Goal: Navigation & Orientation: Find specific page/section

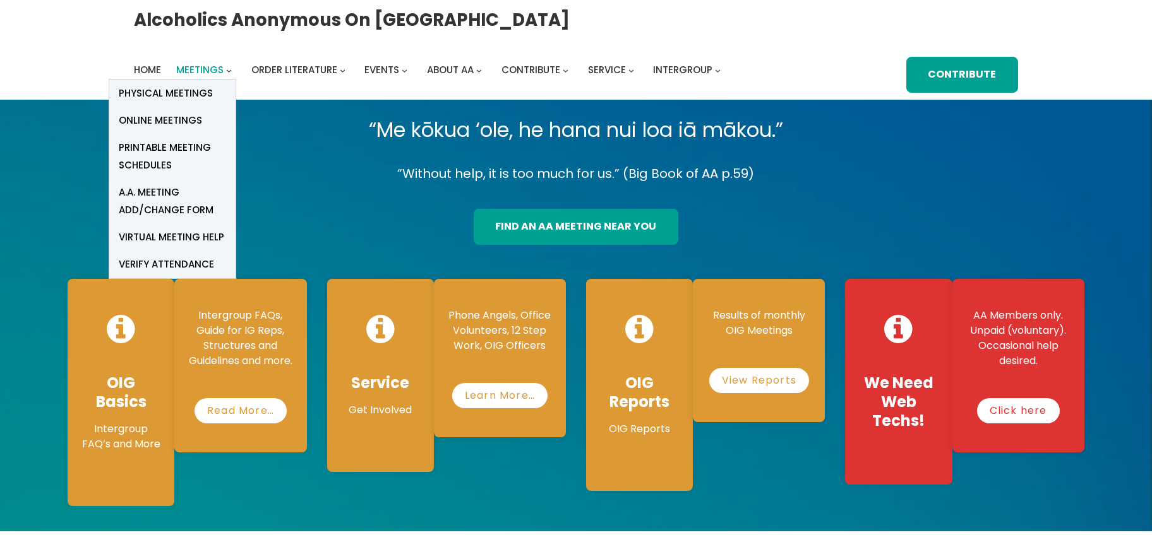
click at [224, 63] on span "Meetings" at bounding box center [199, 69] width 47 height 13
click at [226, 139] on span "Printable Meeting Schedules" at bounding box center [172, 156] width 107 height 35
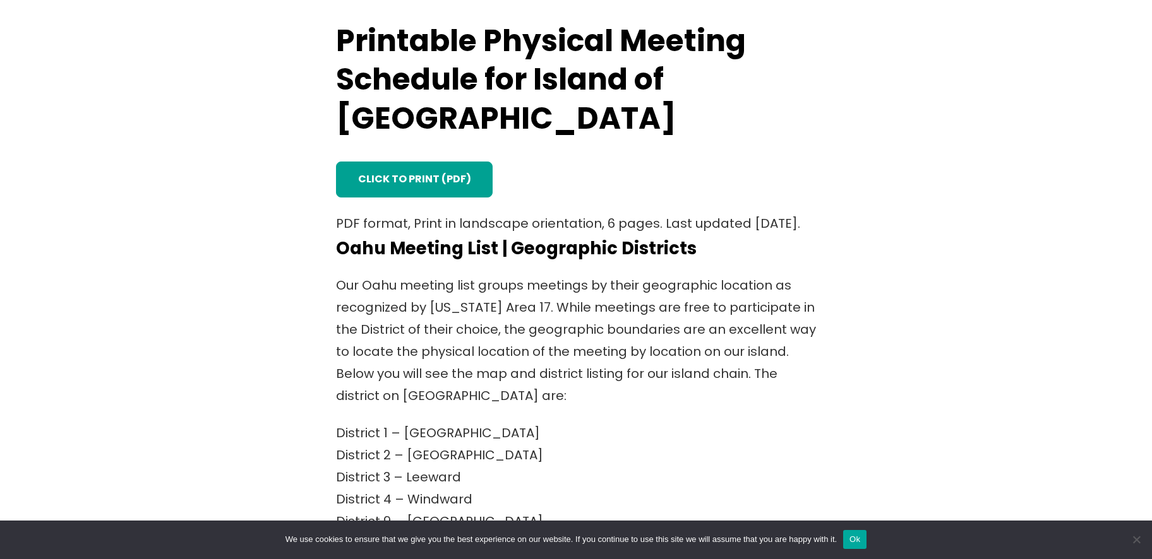
scroll to position [409, 0]
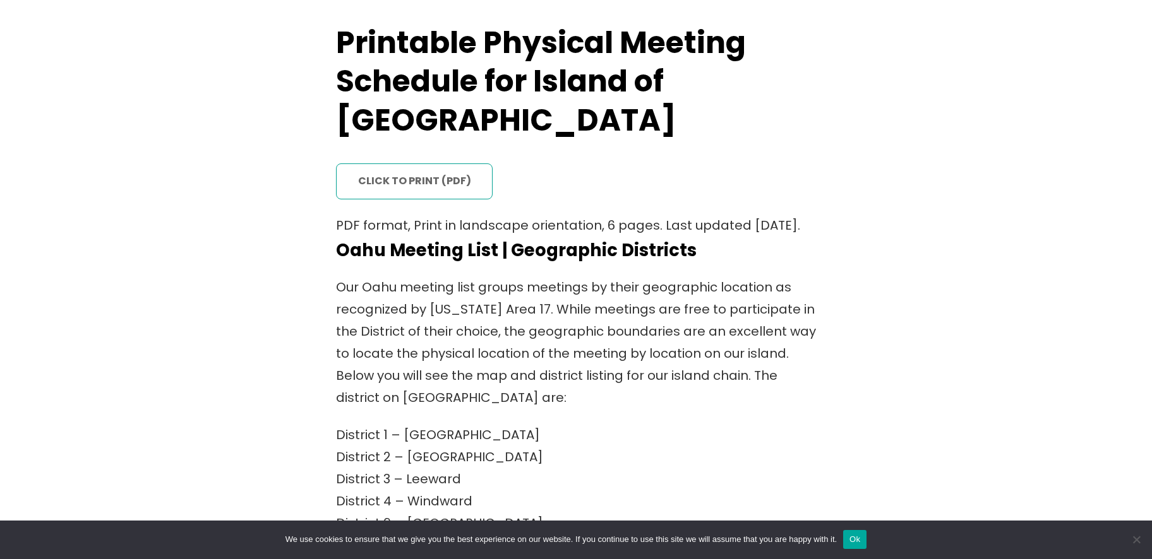
click at [429, 164] on link "click to print (PDF)" at bounding box center [414, 182] width 157 height 36
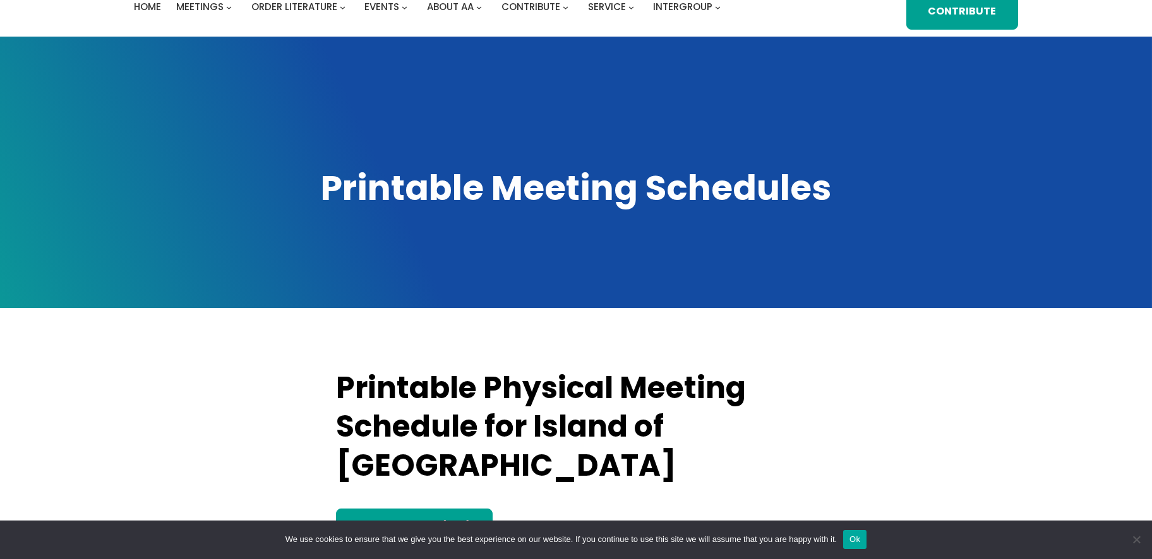
scroll to position [34, 0]
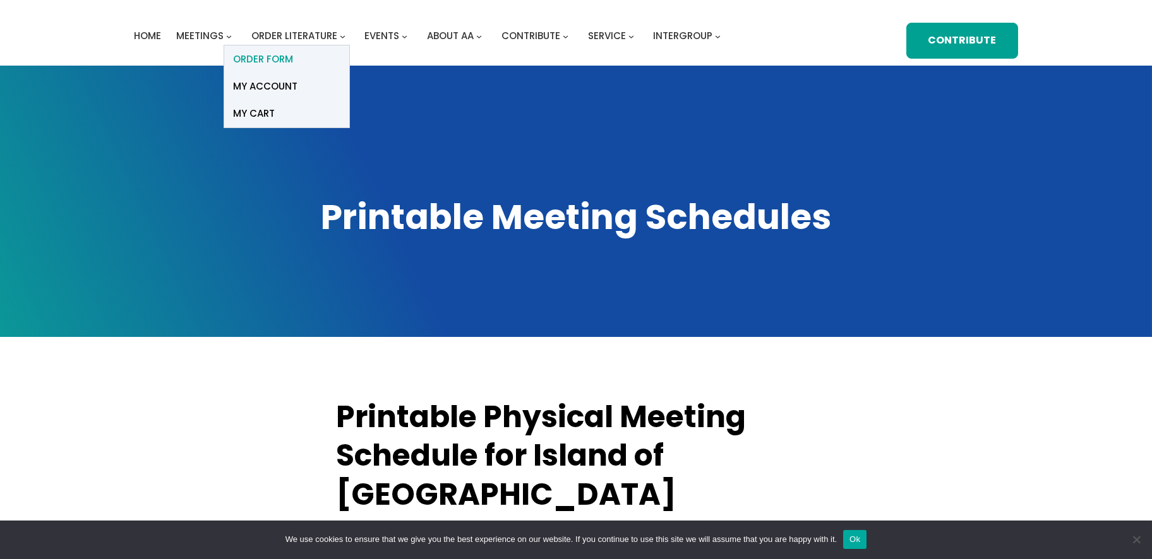
click at [276, 60] on span "ORDER FORM" at bounding box center [264, 60] width 60 height 18
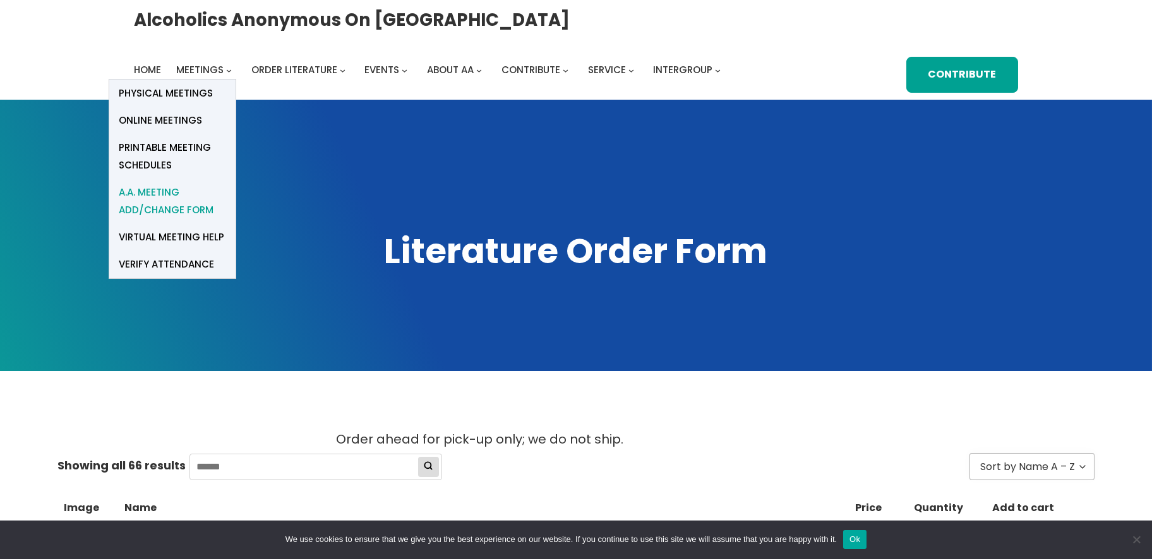
click at [183, 212] on span "A.A. Meeting Add/Change Form" at bounding box center [172, 201] width 107 height 35
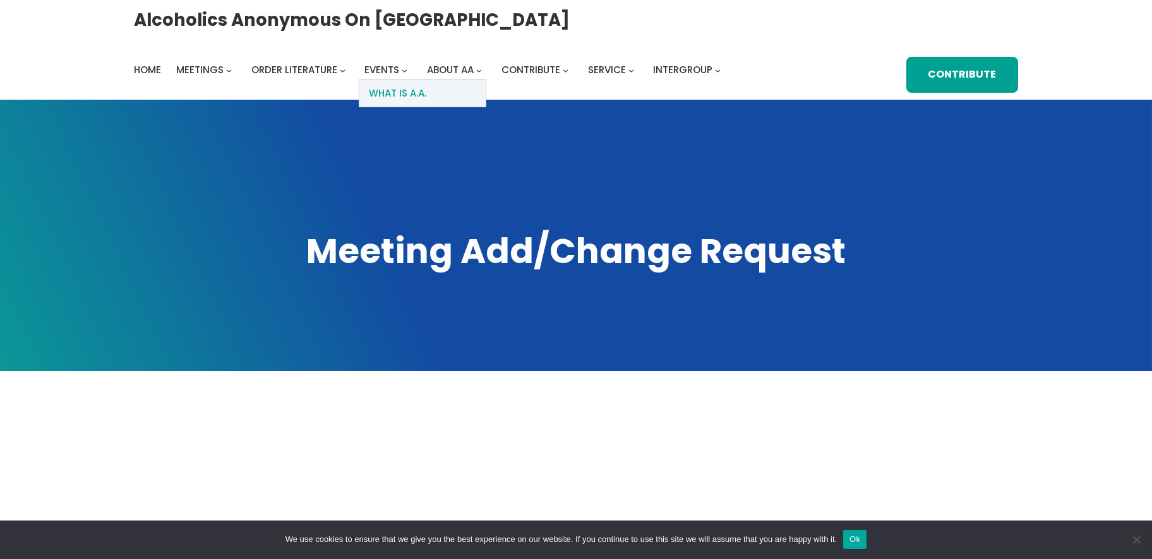
click at [460, 90] on link "What Is A.A." at bounding box center [422, 93] width 126 height 27
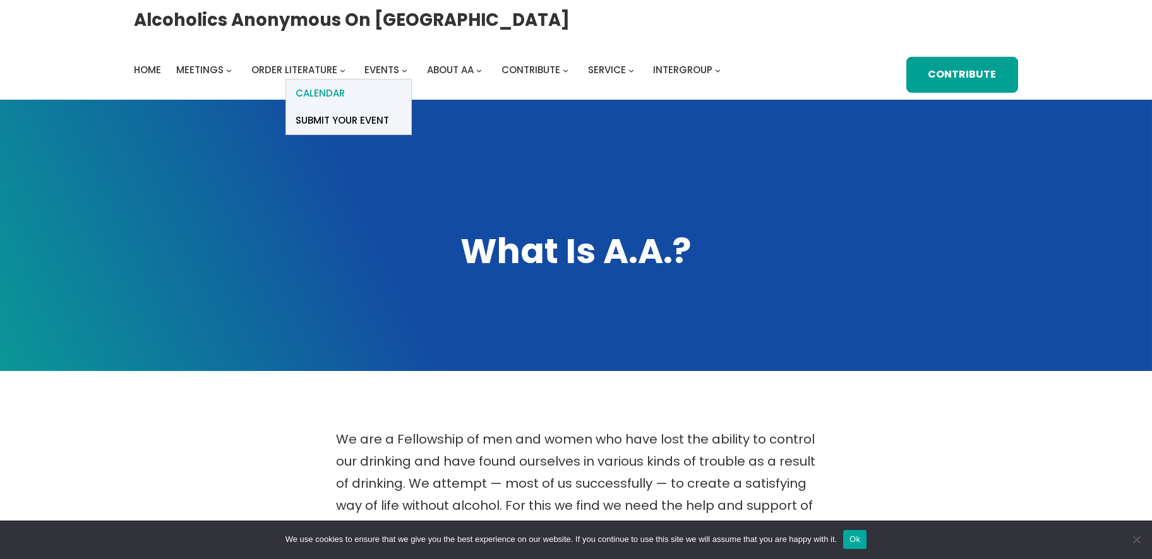
click at [385, 88] on link "Calendar" at bounding box center [348, 93] width 125 height 27
